Goal: Complete application form: Complete application form

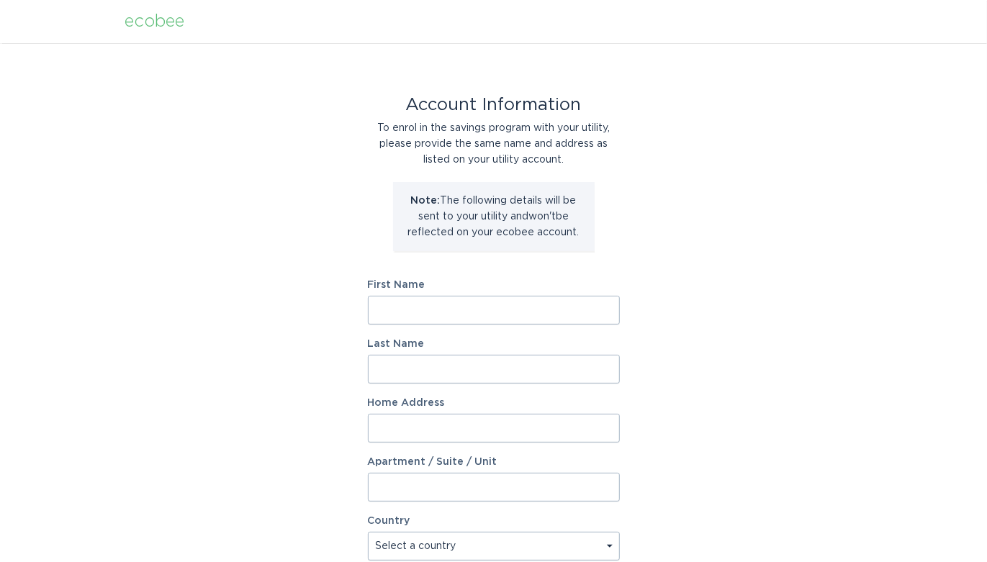
click at [475, 317] on input "First Name" at bounding box center [494, 310] width 252 height 29
type input "AZURE"
type input "[PERSON_NAME]"
type input "1128 Keydet Dr"
select select "US"
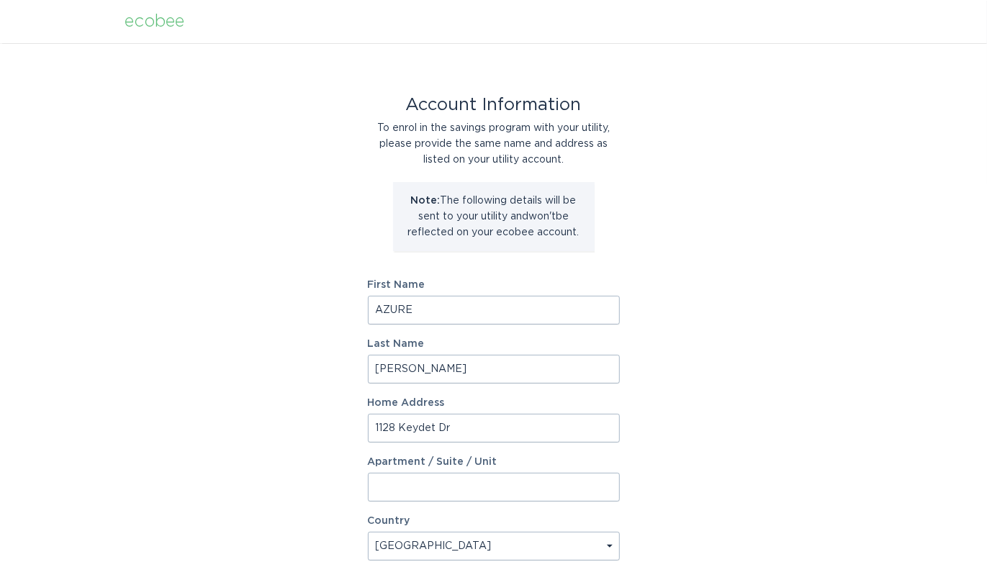
type input "Charlotte"
type input "28216"
select select "NC"
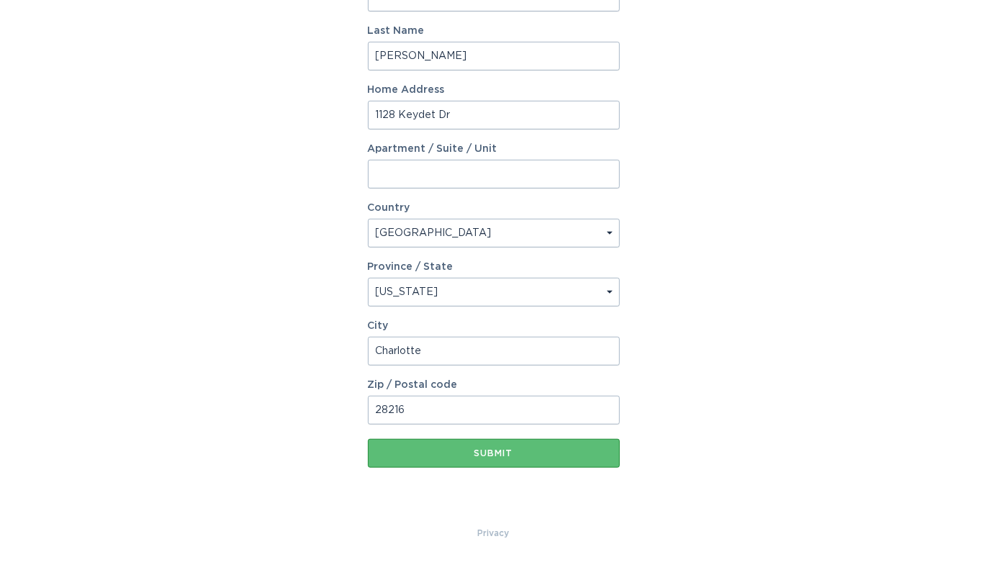
scroll to position [314, 0]
click at [503, 459] on button "Submit" at bounding box center [494, 453] width 252 height 29
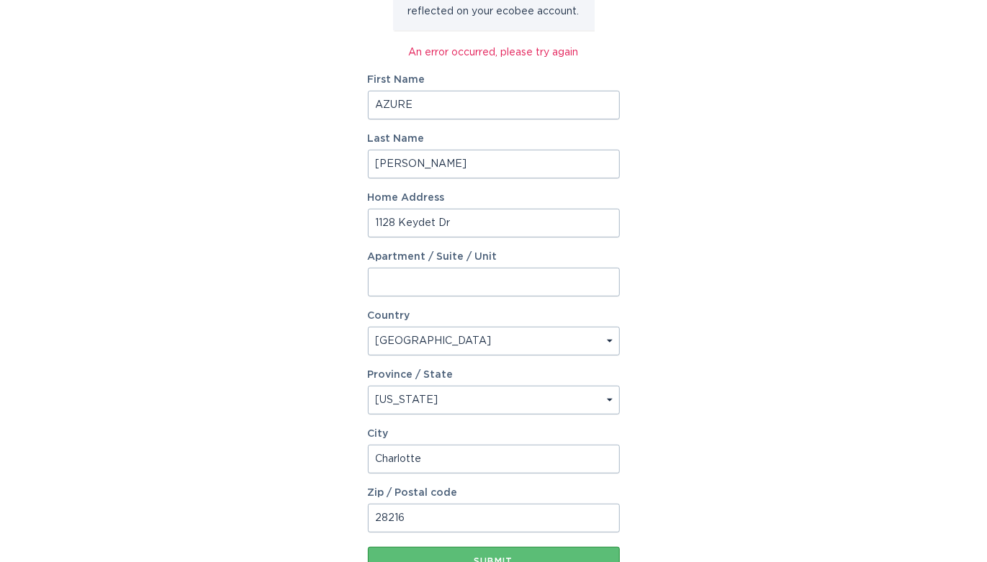
scroll to position [330, 0]
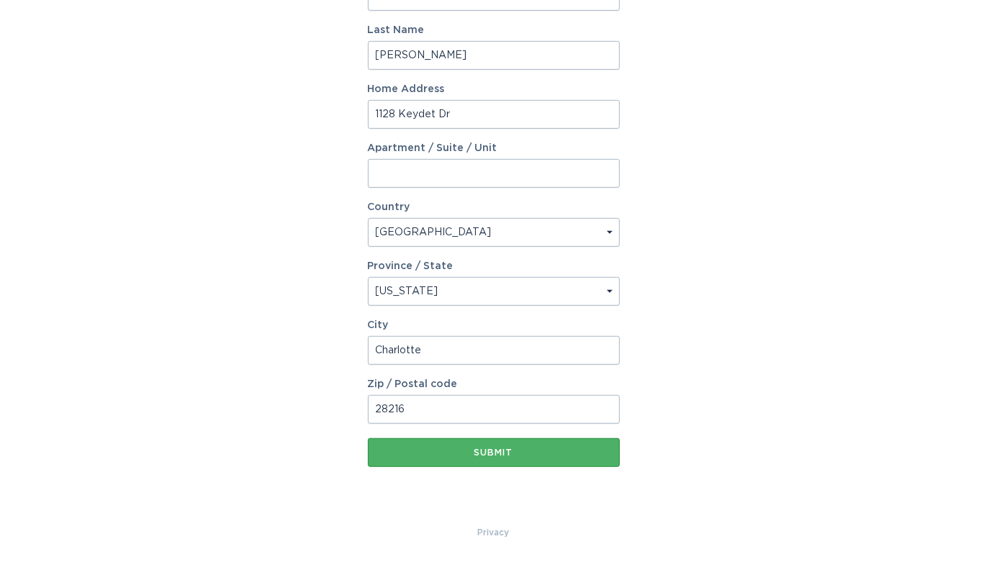
click at [473, 455] on div "Submit" at bounding box center [494, 453] width 238 height 9
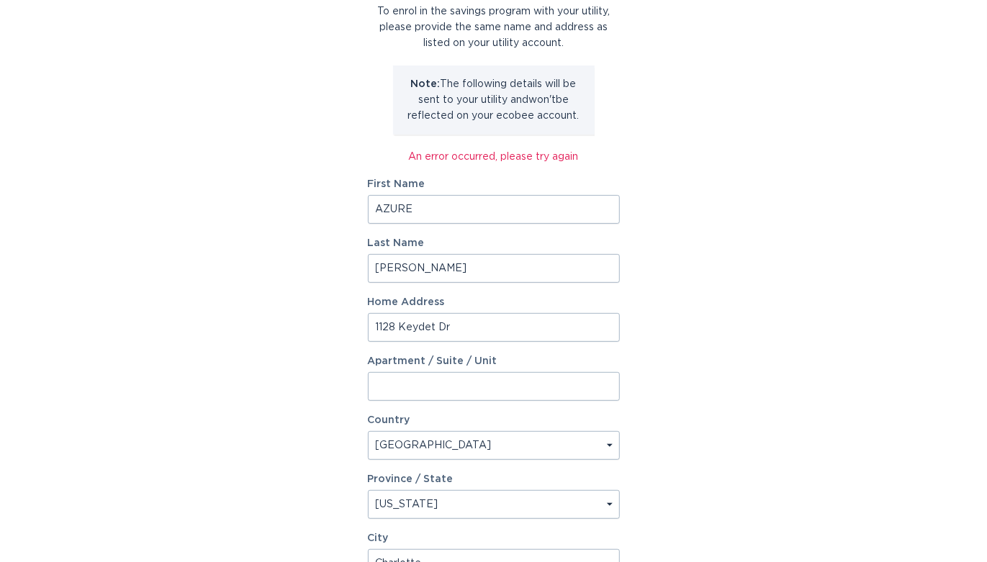
scroll to position [105, 0]
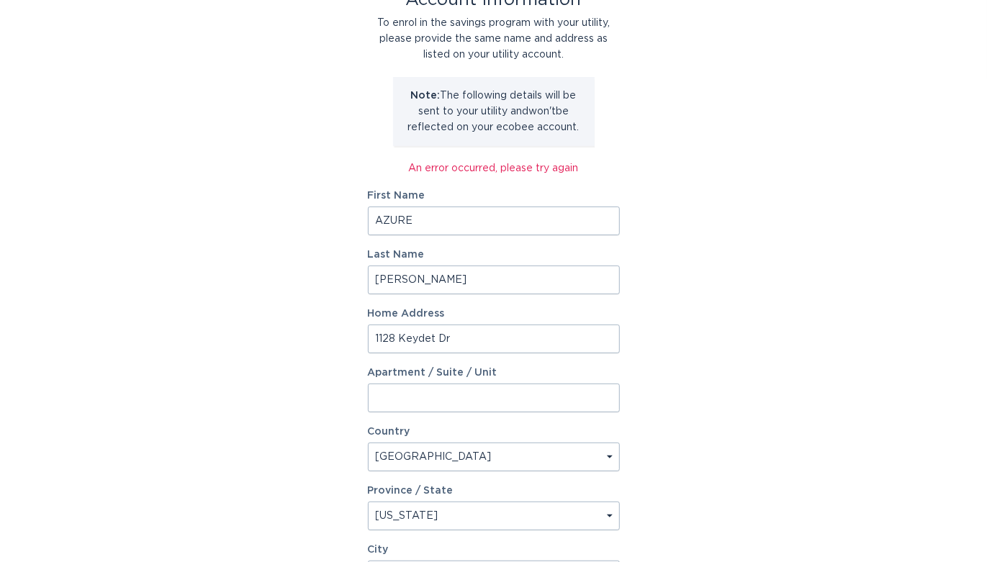
drag, startPoint x: 463, startPoint y: 218, endPoint x: 313, endPoint y: 200, distance: 150.9
click at [368, 207] on input "AZURE" at bounding box center [494, 221] width 252 height 29
type input "Azure"
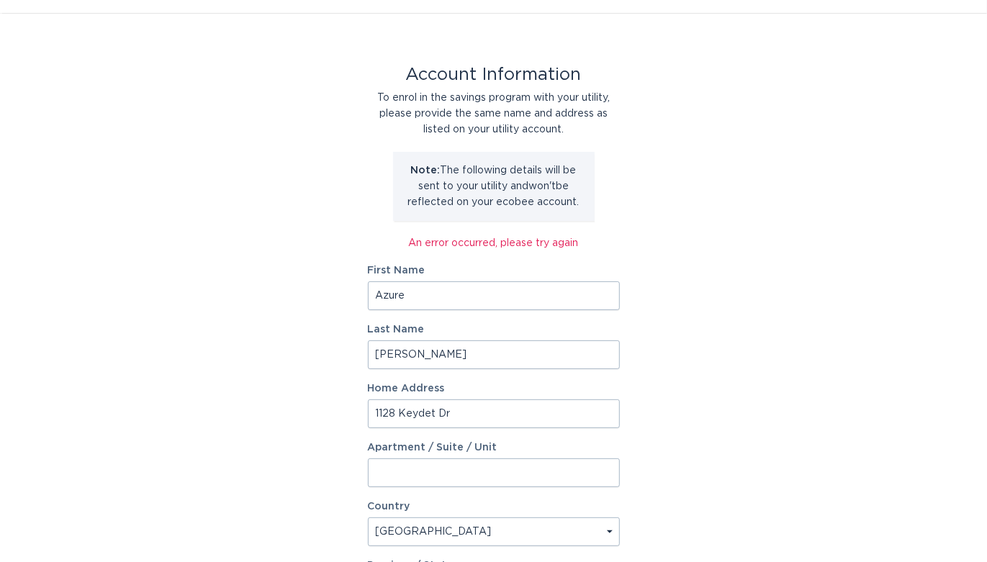
type input "[PERSON_NAME]"
drag, startPoint x: 790, startPoint y: 236, endPoint x: 783, endPoint y: 243, distance: 9.7
click at [791, 236] on div "Account Information To enrol in the savings program with your utility, please p…" at bounding box center [493, 419] width 987 height 812
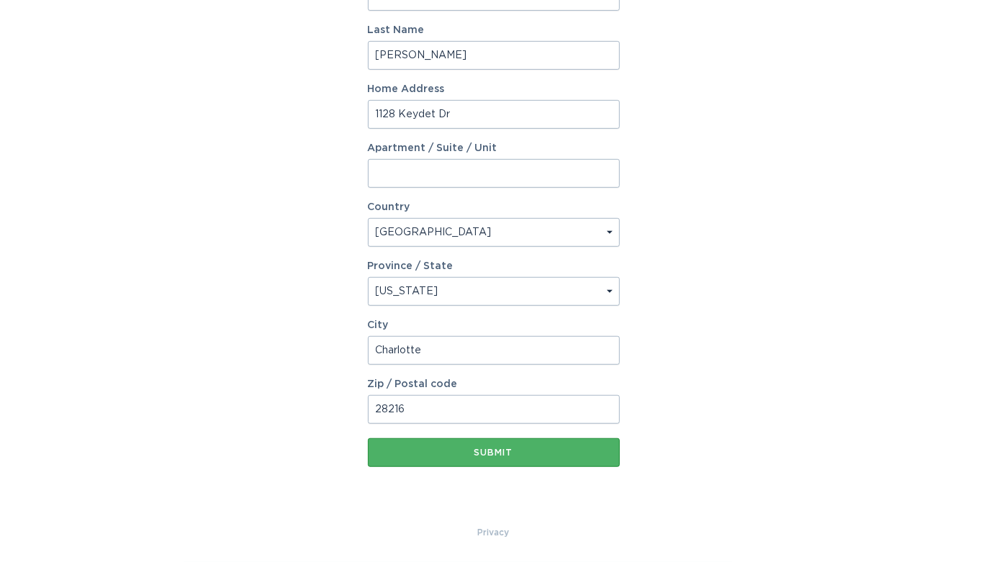
click at [466, 459] on button "Submit" at bounding box center [494, 453] width 252 height 29
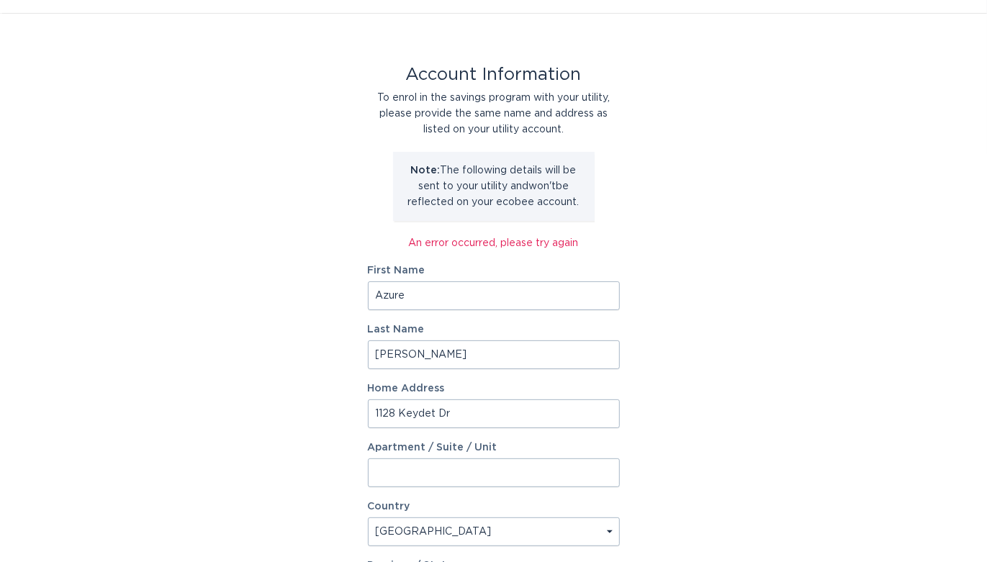
scroll to position [0, 0]
